Goal: Transaction & Acquisition: Register for event/course

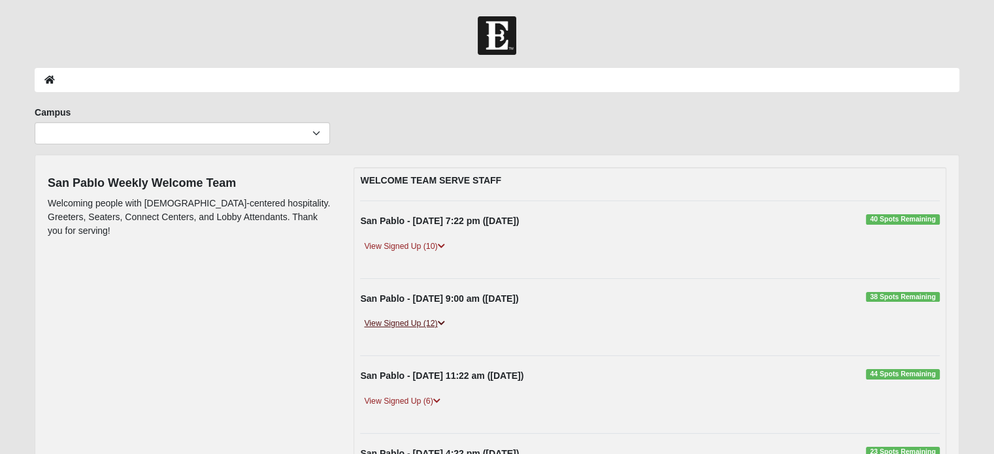
click at [405, 322] on link "View Signed Up (12)" at bounding box center [404, 324] width 88 height 14
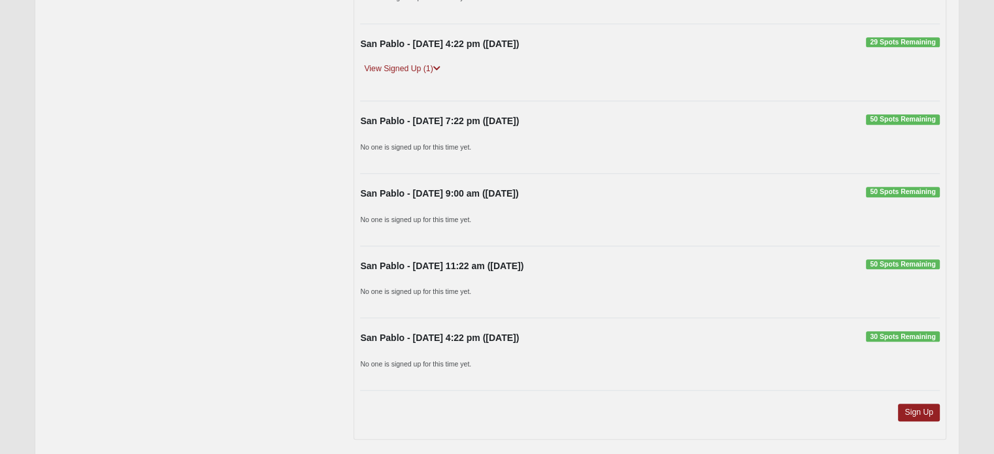
scroll to position [1237, 0]
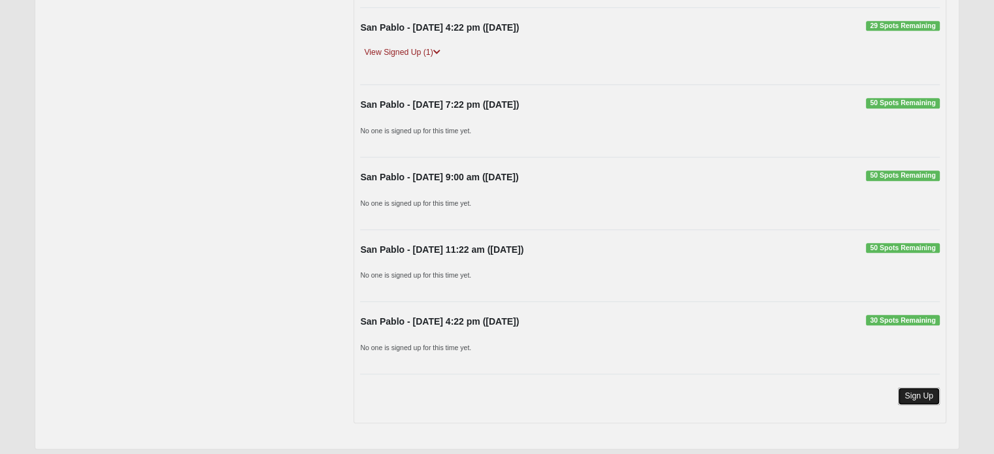
click at [918, 388] on link "Sign Up" at bounding box center [919, 397] width 42 height 18
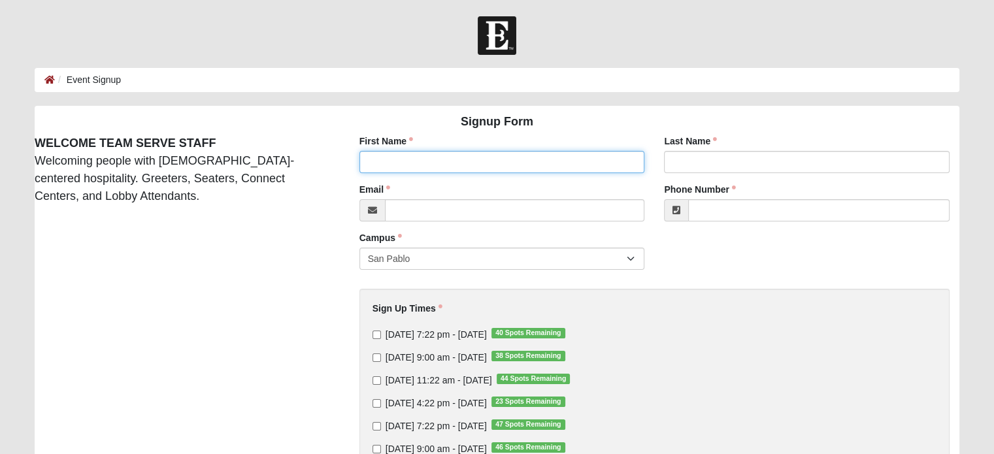
click at [407, 157] on input "First Name" at bounding box center [503, 162] width 286 height 22
type input "BIll"
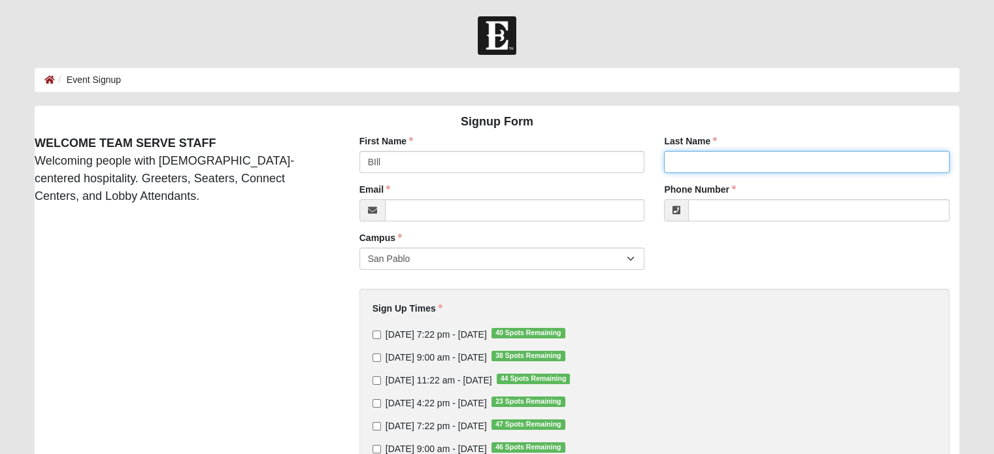
type input "[PERSON_NAME]"
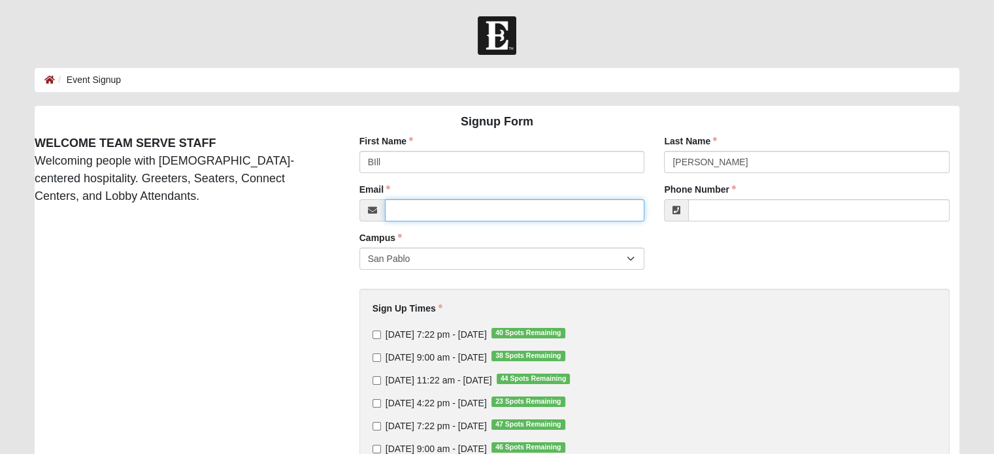
type input "[EMAIL_ADDRESS][DOMAIN_NAME]"
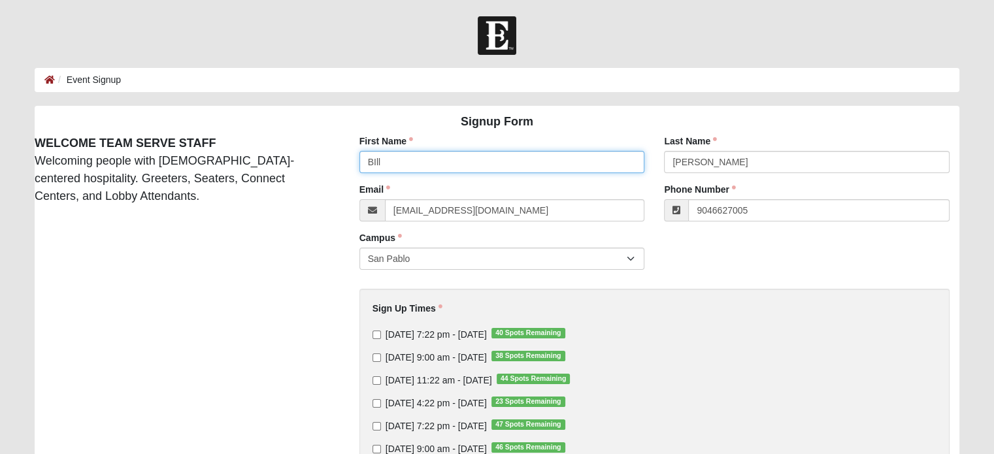
type input "[PHONE_NUMBER]"
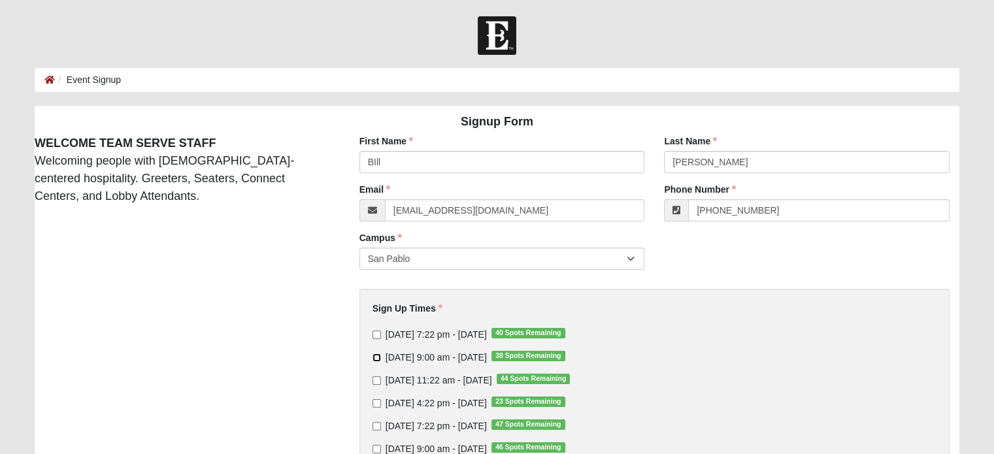
click at [378, 359] on input "[DATE] 9:00 am - [DATE] 38 Spots Remaining" at bounding box center [377, 358] width 8 height 8
checkbox input "true"
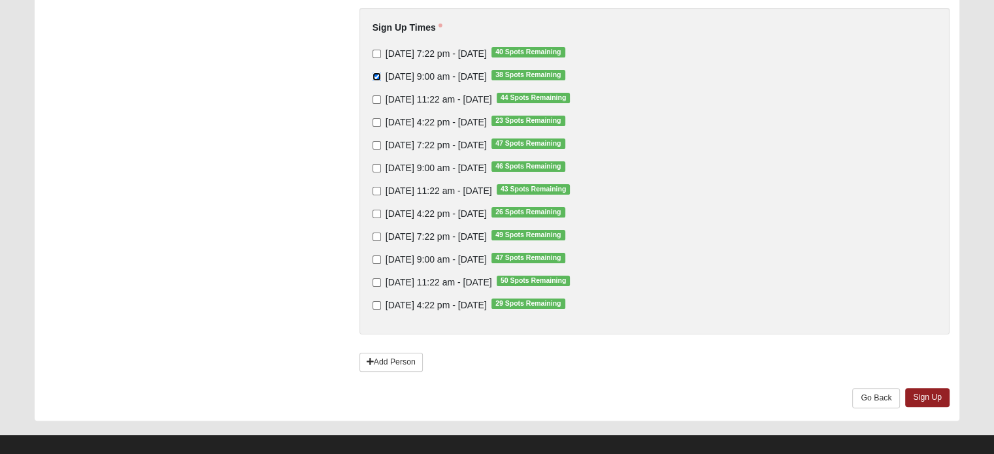
scroll to position [294, 0]
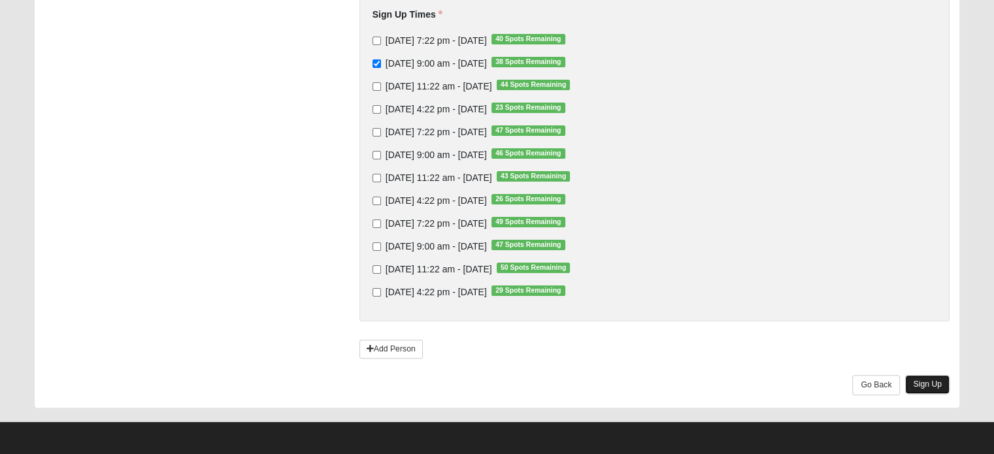
click at [934, 382] on link "Sign Up" at bounding box center [927, 384] width 44 height 19
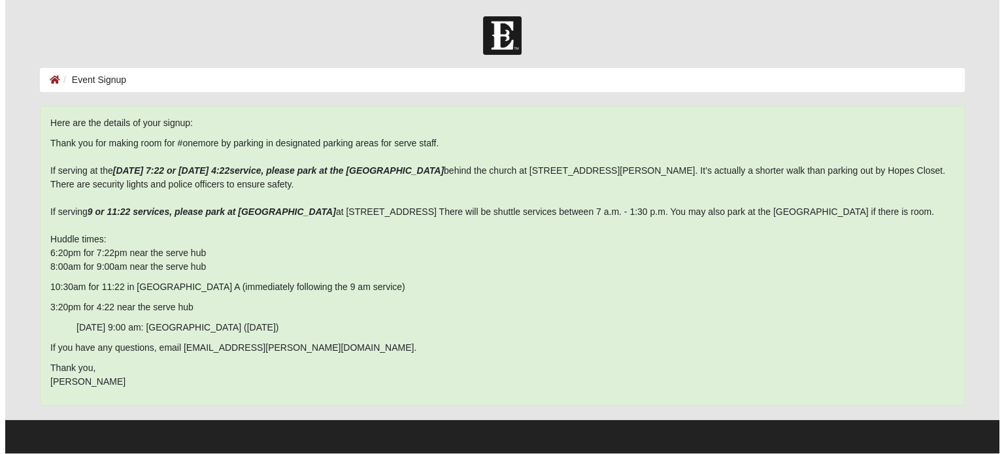
scroll to position [0, 0]
